Goal: Task Accomplishment & Management: Use online tool/utility

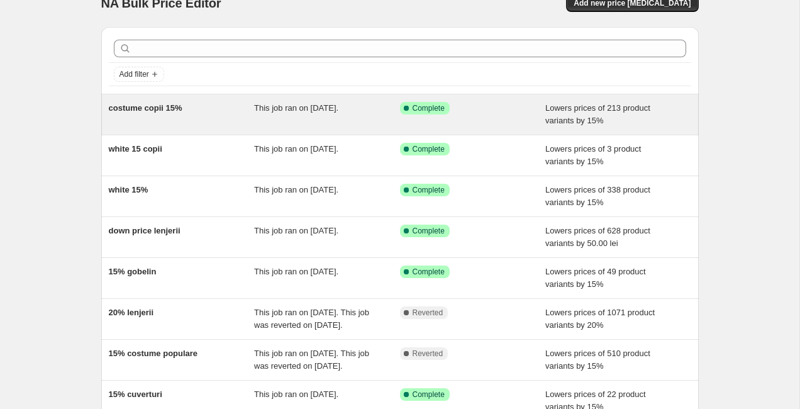
scroll to position [22, 0]
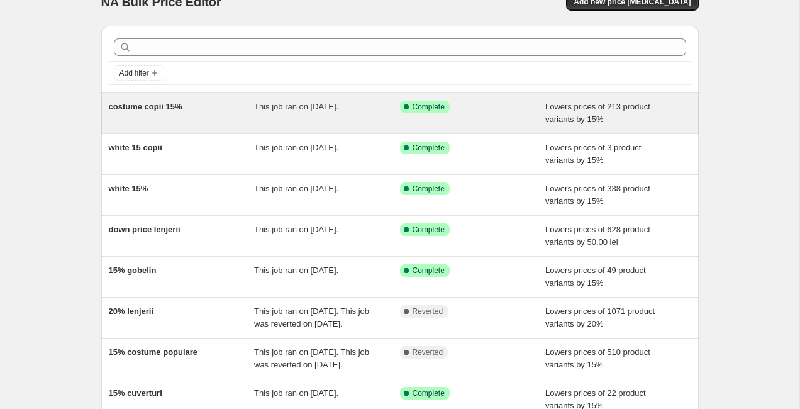
click at [558, 109] on span "Lowers prices of 213 product variants by 15%" at bounding box center [598, 113] width 105 height 22
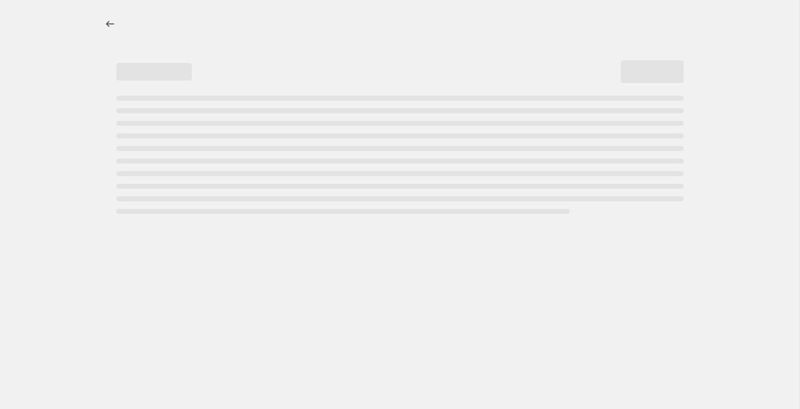
select select "percentage"
select select "collection"
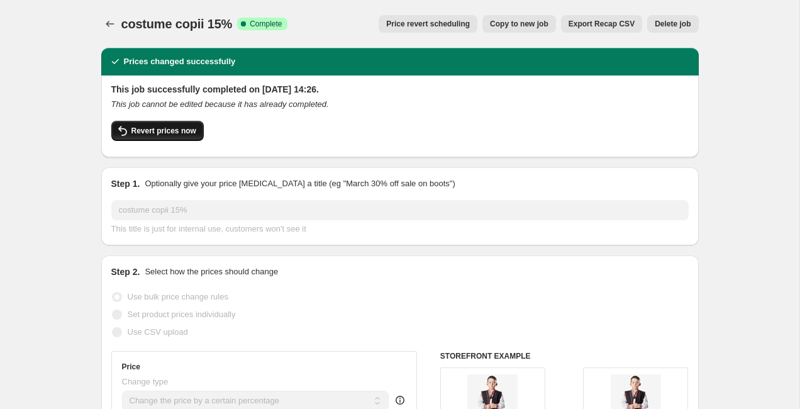
click at [176, 129] on span "Revert prices now" at bounding box center [164, 131] width 65 height 10
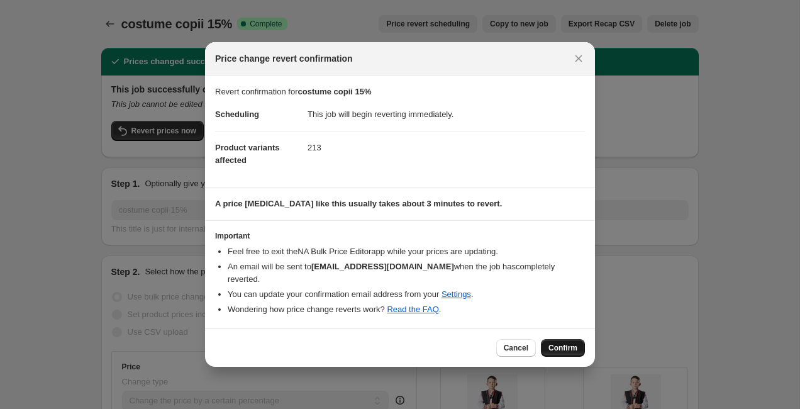
click at [571, 344] on span "Confirm" at bounding box center [563, 348] width 29 height 10
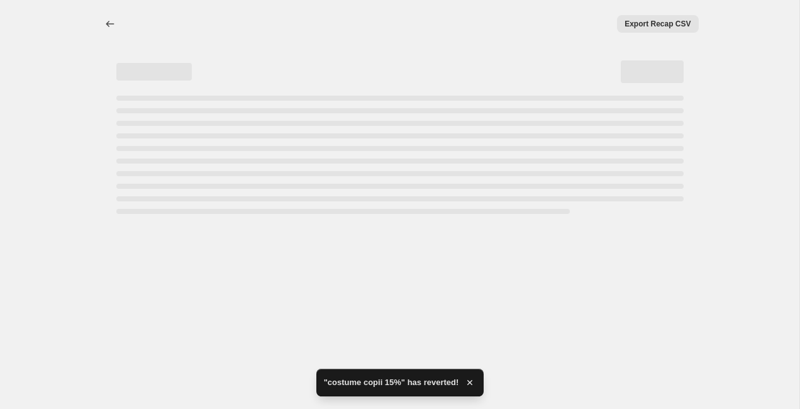
select select "percentage"
select select "collection"
